Goal: Transaction & Acquisition: Subscribe to service/newsletter

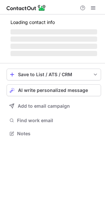
scroll to position [130, 105]
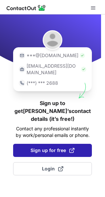
click at [54, 144] on button "Sign up for free" at bounding box center [52, 150] width 79 height 13
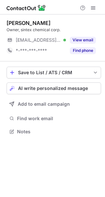
scroll to position [3, 3]
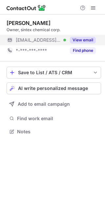
click at [87, 38] on button "View email" at bounding box center [83, 40] width 26 height 7
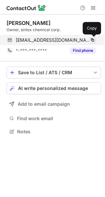
click at [92, 39] on span at bounding box center [92, 39] width 5 height 5
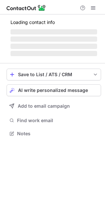
scroll to position [3, 3]
